Goal: Check status: Check status

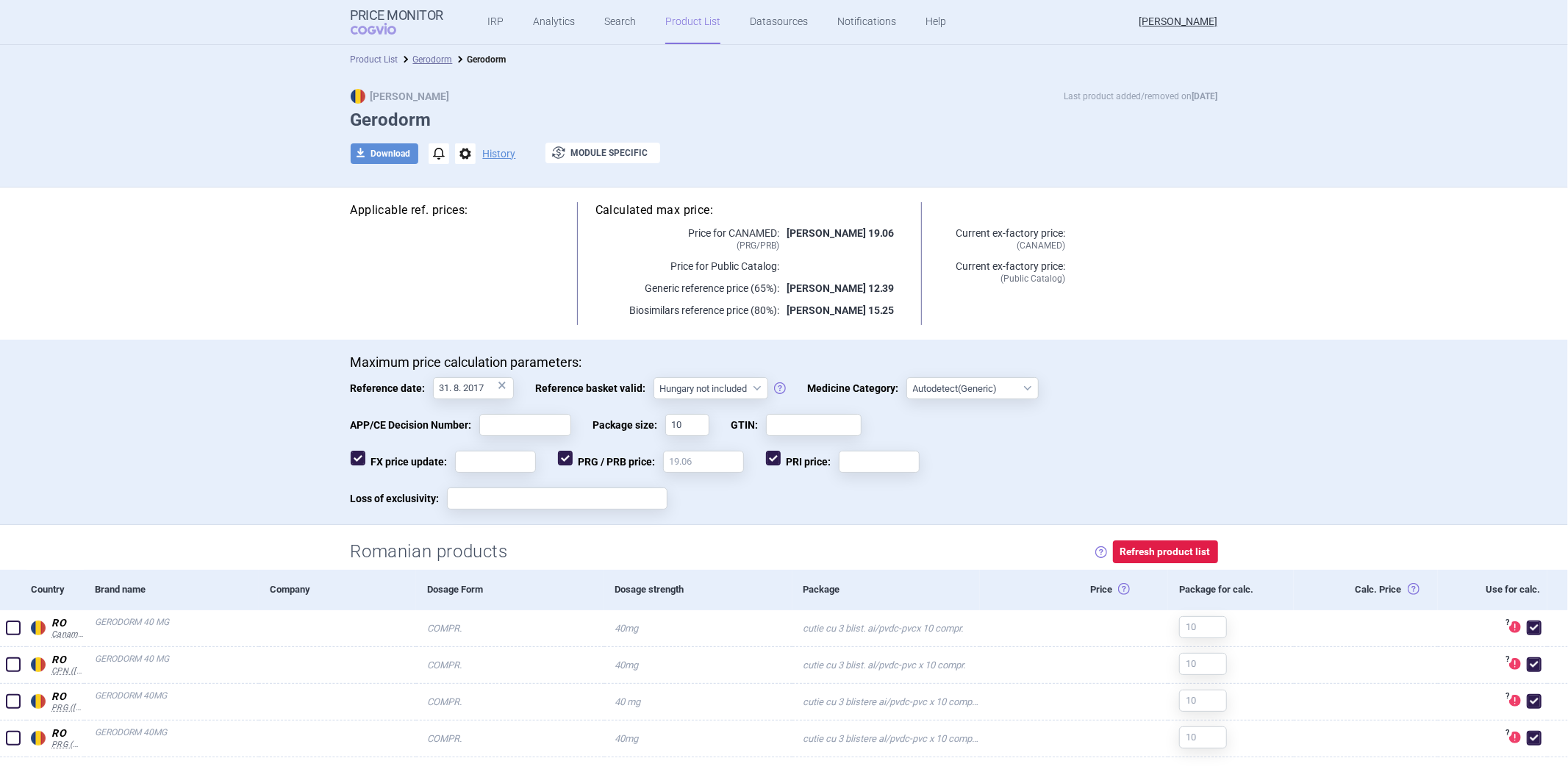
click at [359, 57] on link "Product List" at bounding box center [374, 60] width 48 height 10
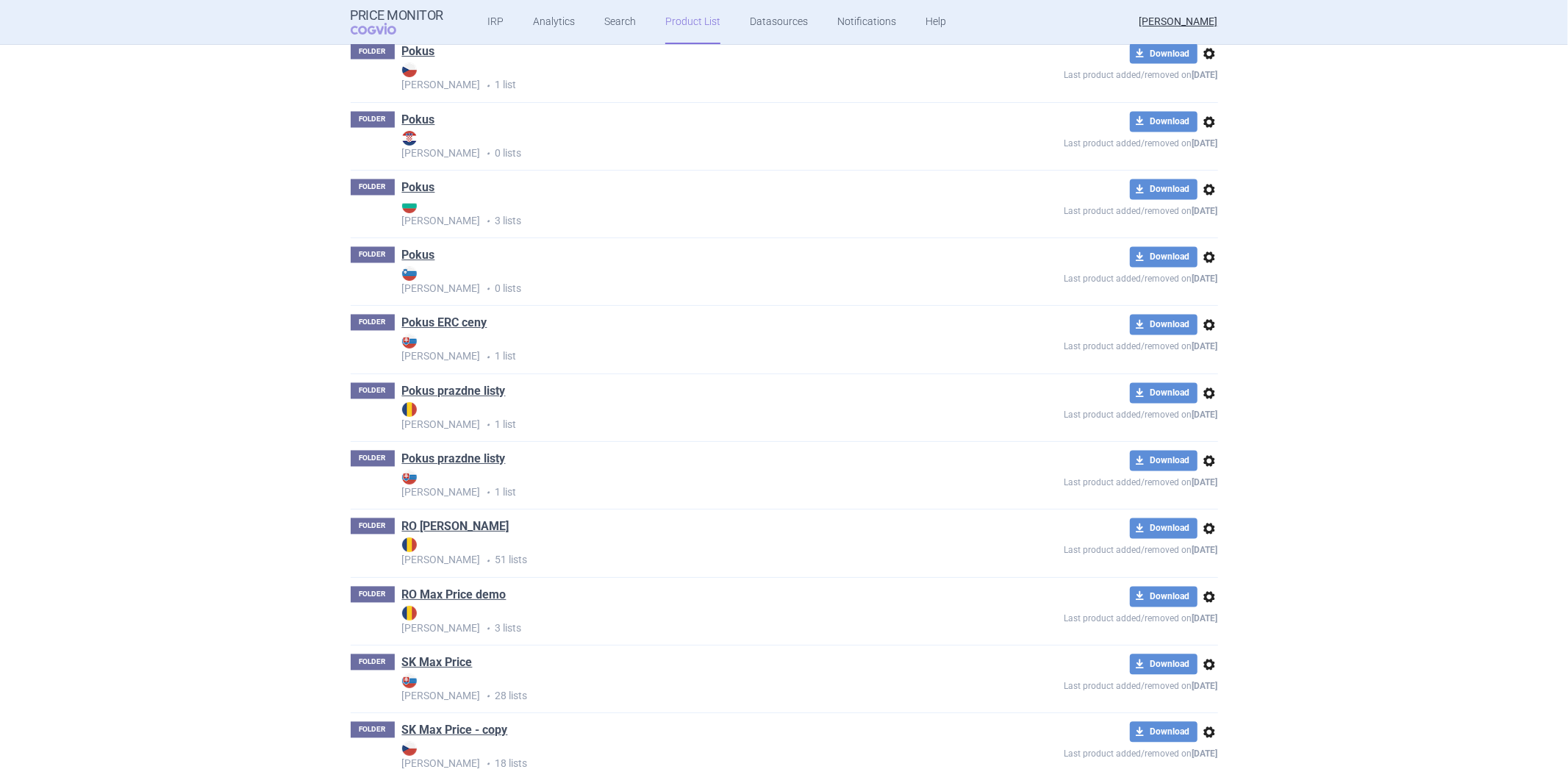
scroll to position [2420, 0]
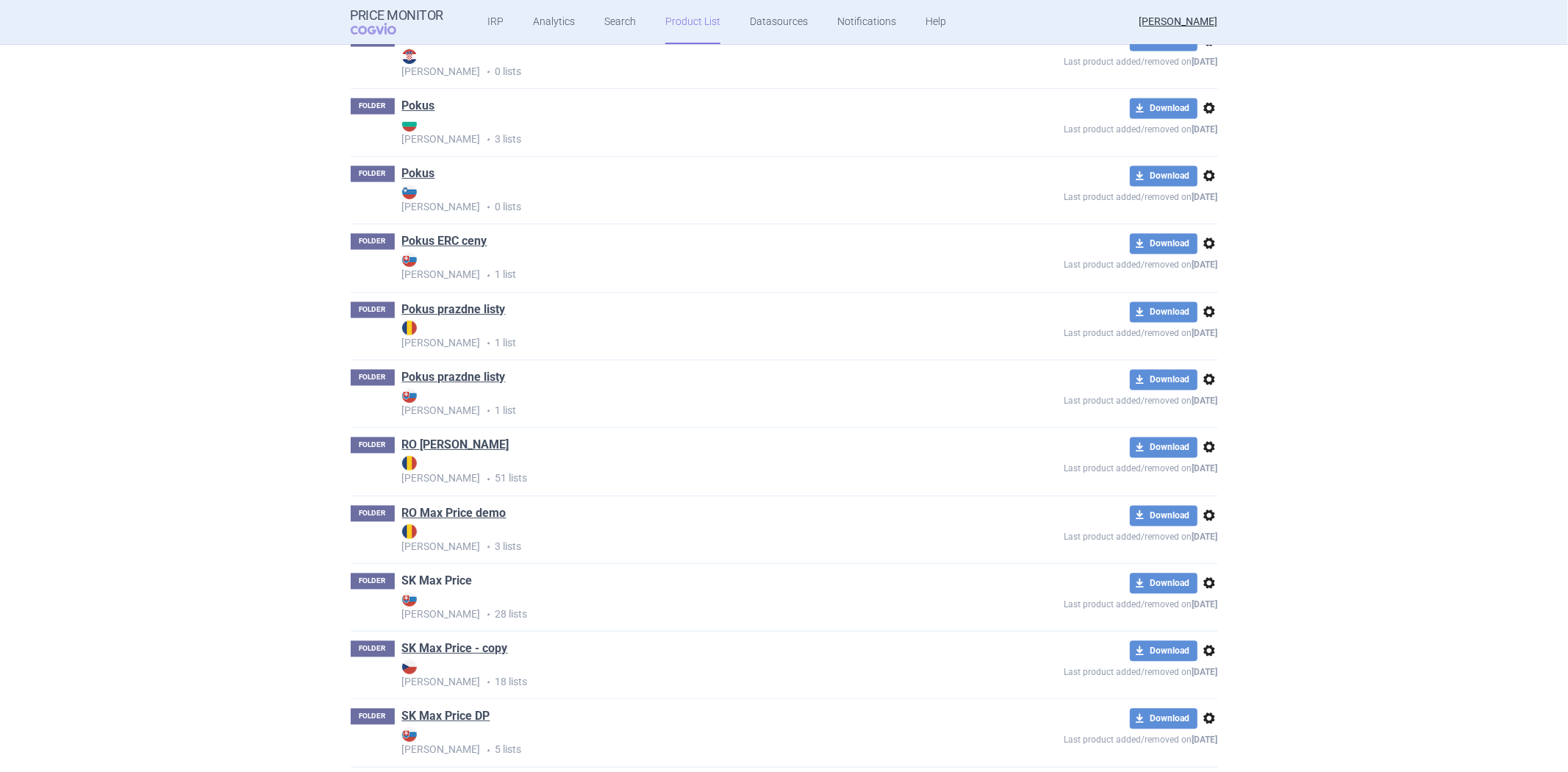
click at [439, 582] on link "SK Max Price" at bounding box center [437, 581] width 70 height 16
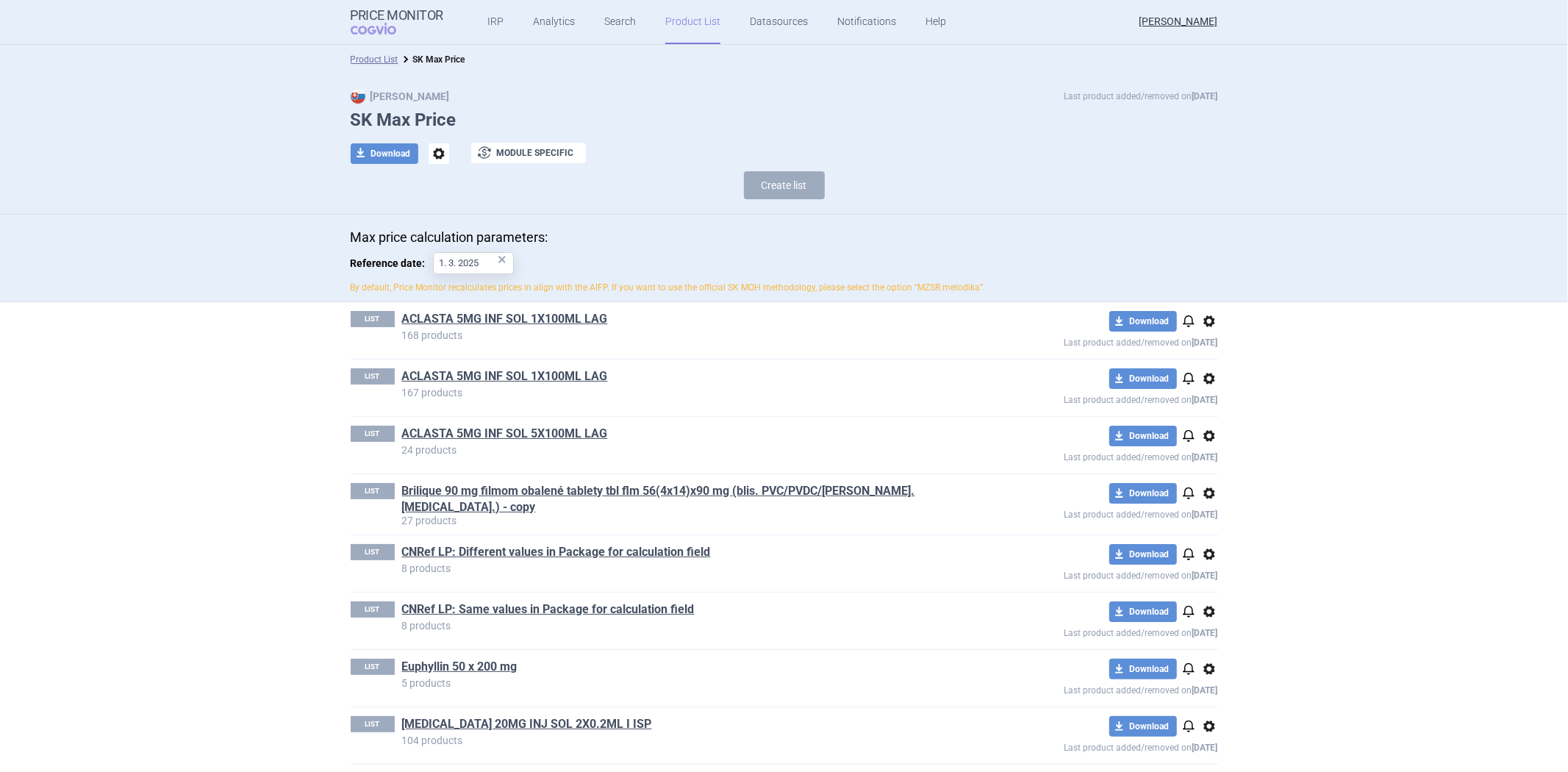
click at [441, 365] on div "LIST ACLASTA 5MG INF SOL 1X100ML LAG 167 products download Download notificatio…" at bounding box center [784, 388] width 867 height 57
click at [439, 368] on div "LIST ACLASTA 5MG INF SOL 1X100ML LAG 167 products download Download notificatio…" at bounding box center [784, 388] width 867 height 57
click at [439, 368] on link "ACLASTA 5MG INF SOL 1X100ML LAG" at bounding box center [504, 377] width 206 height 16
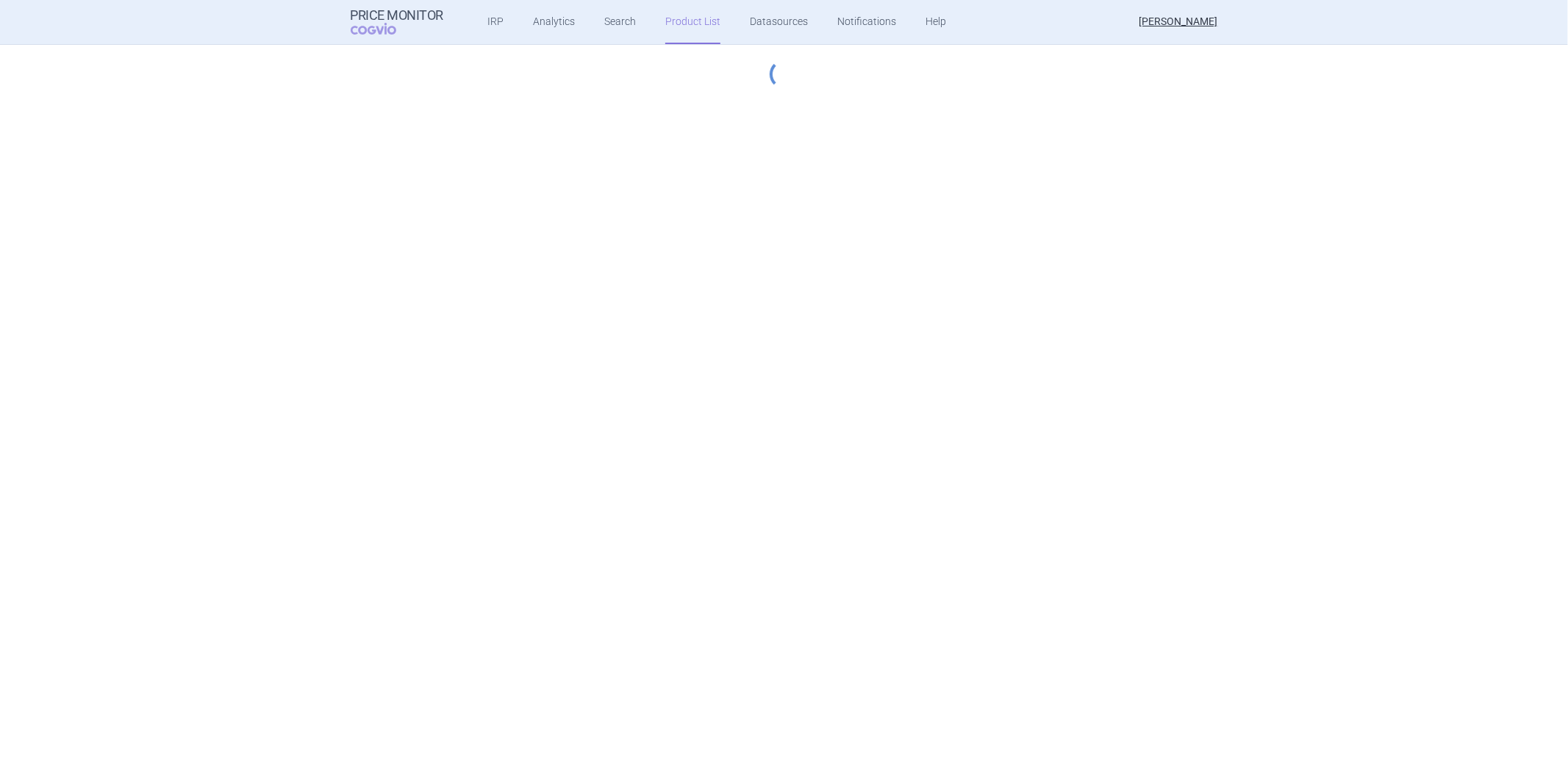
select select "2023-07-01"
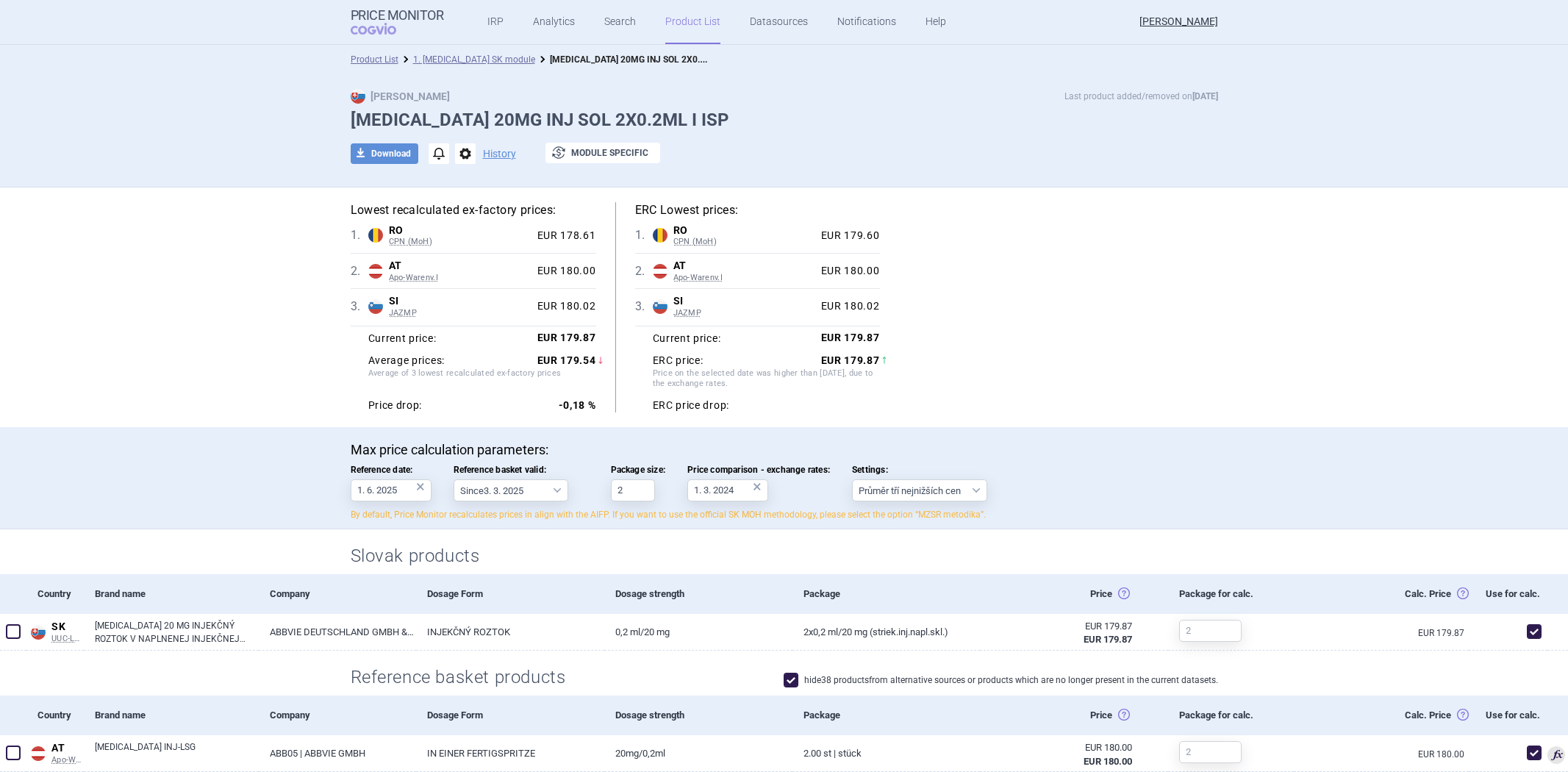
select select "[DATE]"
